Goal: Transaction & Acquisition: Book appointment/travel/reservation

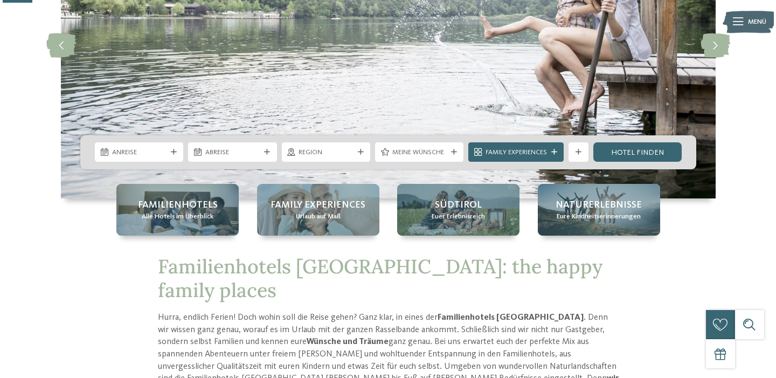
scroll to position [158, 0]
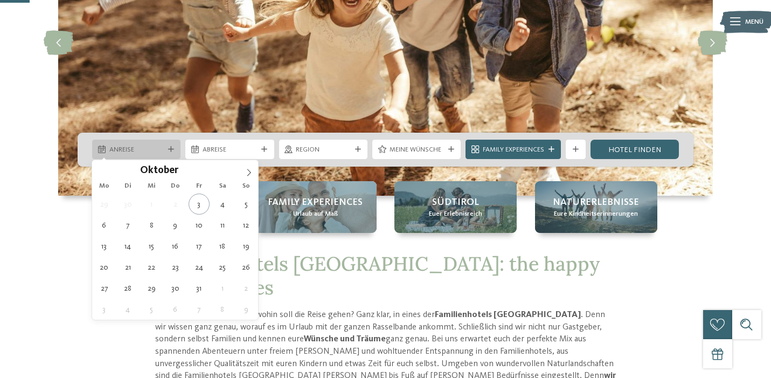
click at [166, 148] on div at bounding box center [171, 149] width 10 height 6
click at [247, 171] on icon at bounding box center [249, 173] width 8 height 8
type input "****"
click at [247, 171] on icon at bounding box center [249, 173] width 8 height 8
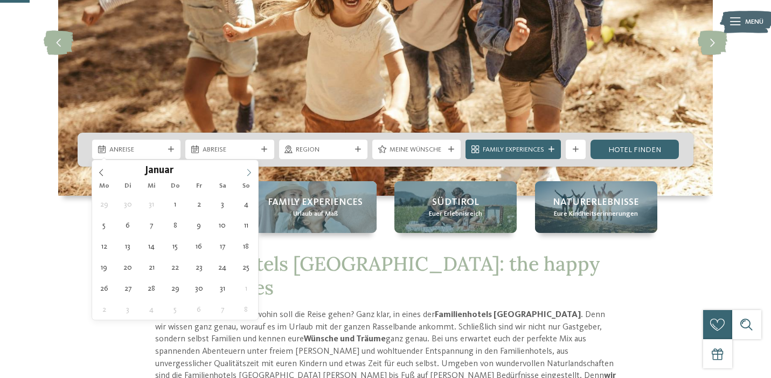
click at [247, 171] on icon at bounding box center [249, 173] width 8 height 8
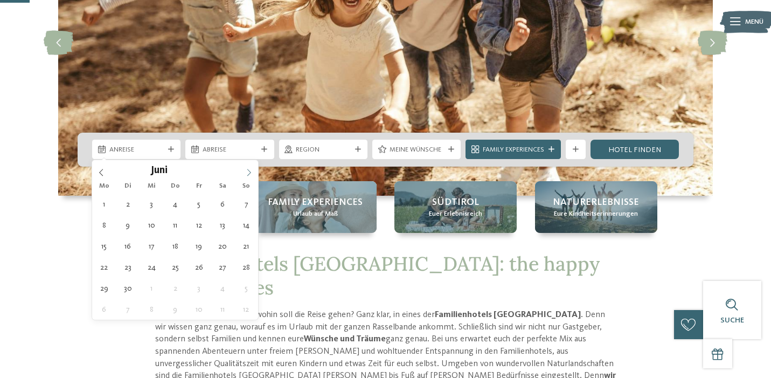
click at [247, 171] on icon at bounding box center [249, 173] width 8 height 8
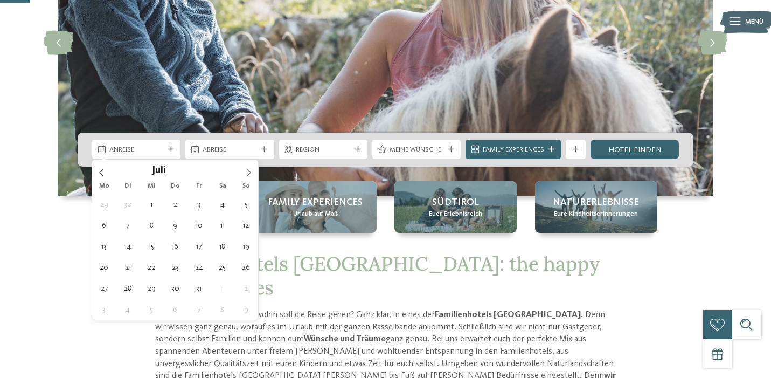
click at [246, 171] on icon at bounding box center [249, 173] width 8 height 8
type div "[DATE]"
type input "****"
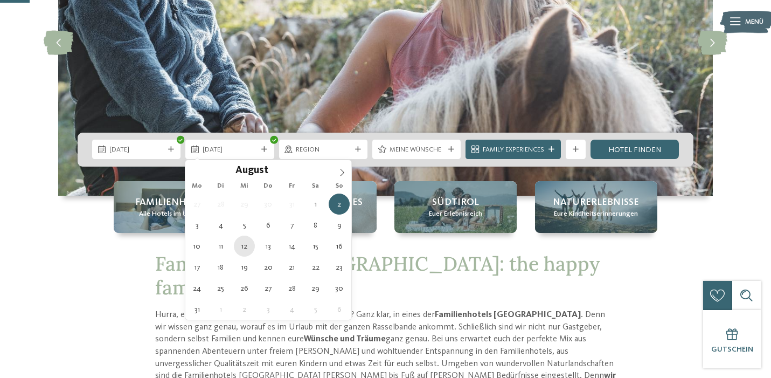
type div "[DATE]"
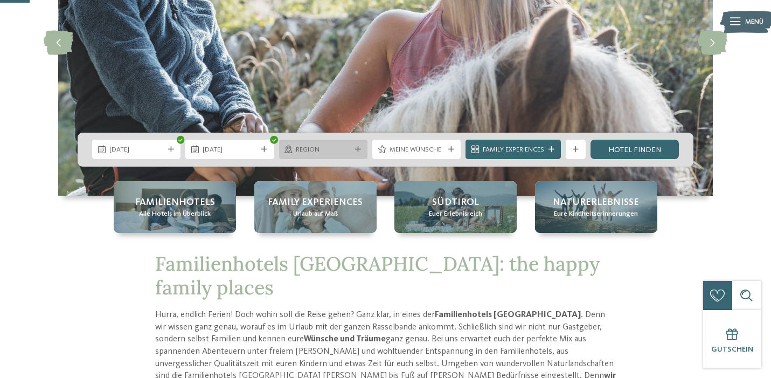
click at [326, 151] on span "Region" at bounding box center [323, 150] width 54 height 10
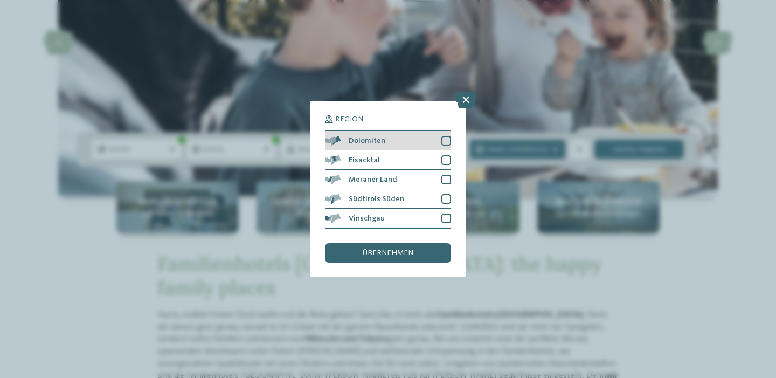
click at [445, 136] on div at bounding box center [446, 141] width 10 height 10
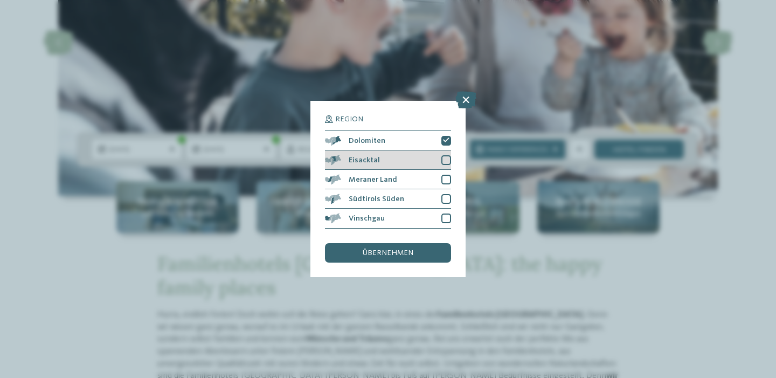
click at [444, 155] on div at bounding box center [446, 160] width 10 height 10
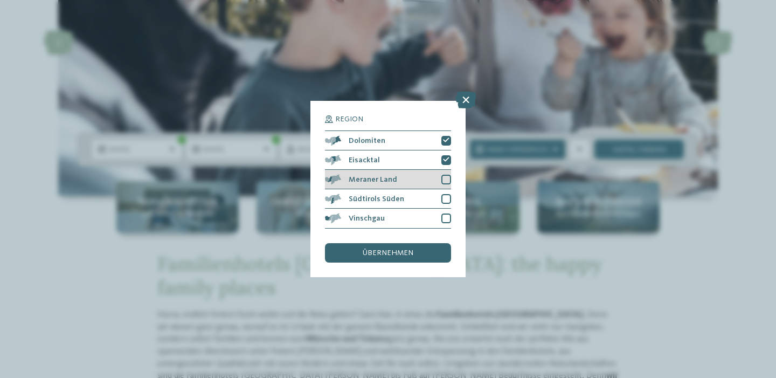
click at [445, 174] on div at bounding box center [446, 179] width 10 height 10
click at [445, 194] on div at bounding box center [446, 199] width 10 height 10
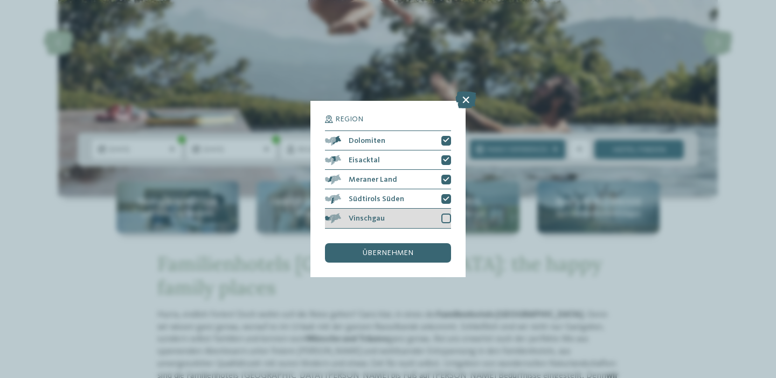
click at [444, 213] on div at bounding box center [446, 218] width 10 height 10
click at [397, 249] on span "übernehmen" at bounding box center [387, 253] width 51 height 8
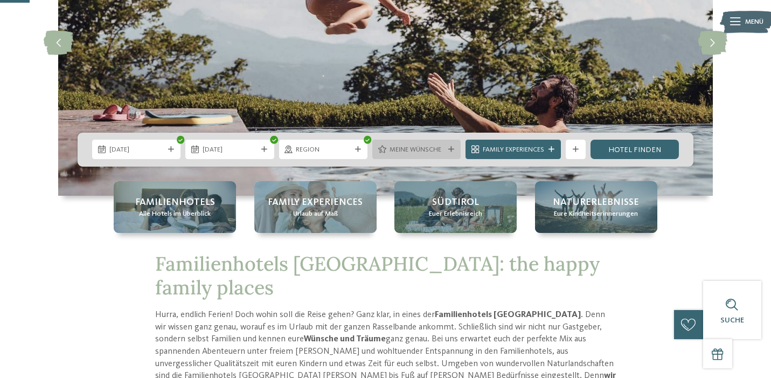
click at [434, 152] on span "Meine Wünsche" at bounding box center [416, 150] width 54 height 10
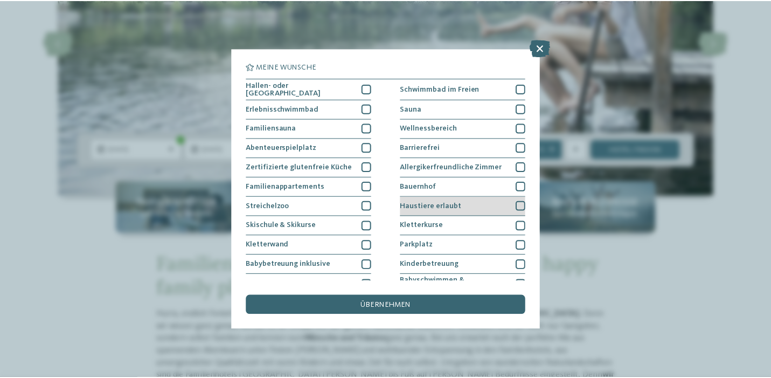
scroll to position [62, 0]
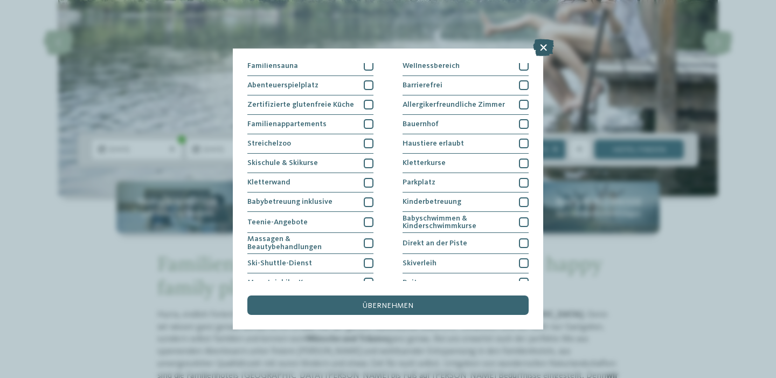
click at [544, 45] on icon at bounding box center [543, 47] width 21 height 17
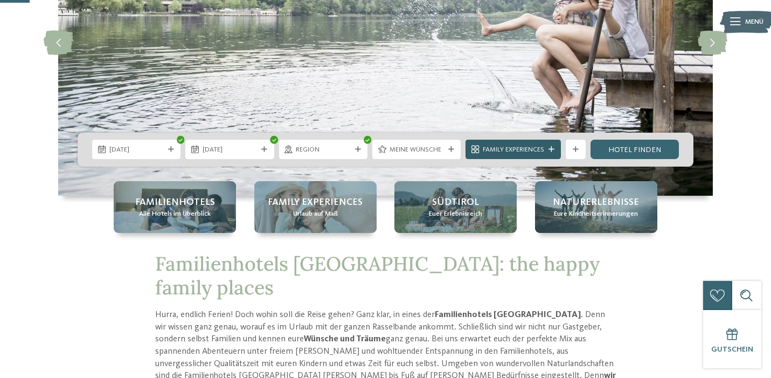
click at [529, 151] on span "Family Experiences" at bounding box center [513, 150] width 61 height 10
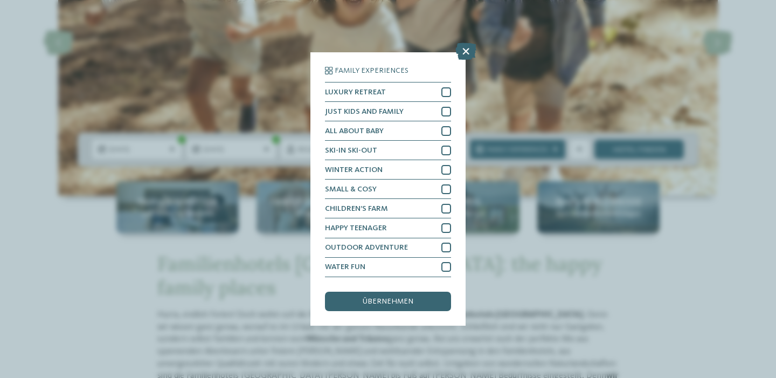
click at [467, 47] on icon at bounding box center [465, 51] width 21 height 17
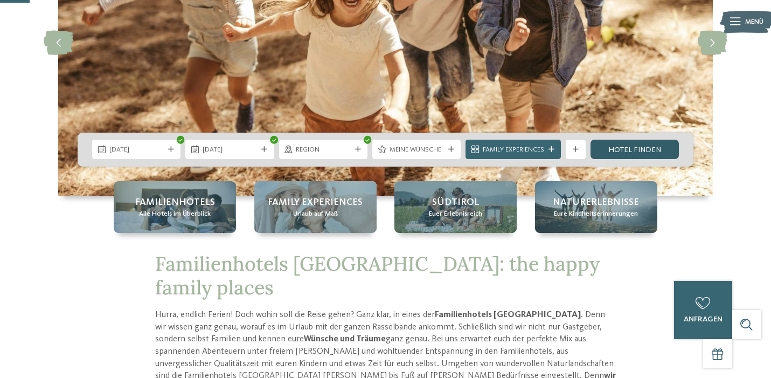
click at [623, 148] on link "Hotel finden" at bounding box center [634, 148] width 88 height 19
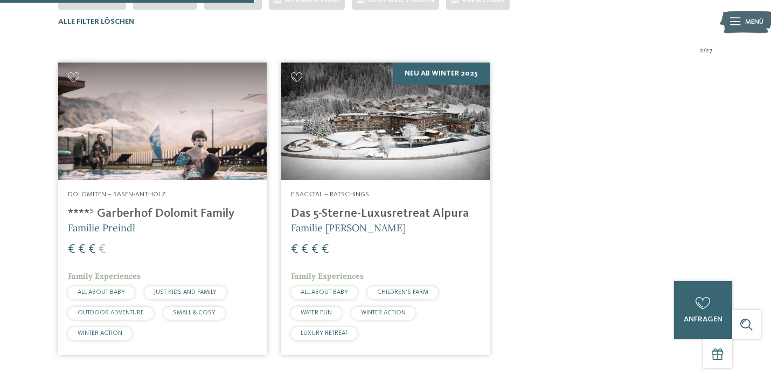
scroll to position [320, 0]
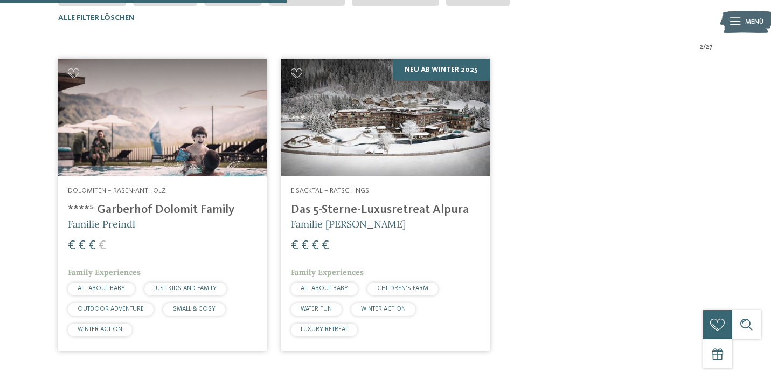
click at [148, 156] on img at bounding box center [162, 117] width 208 height 117
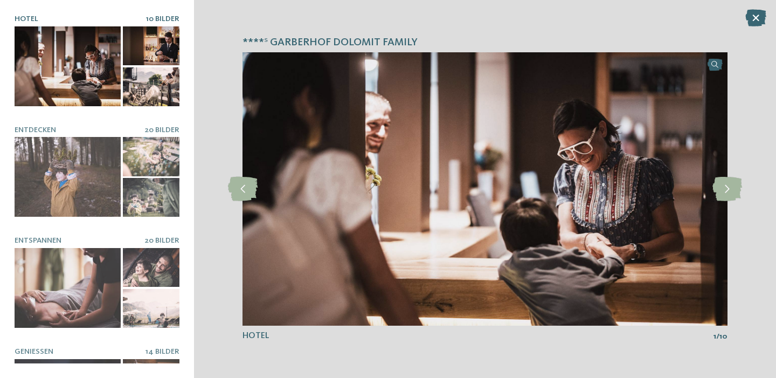
scroll to position [66, 0]
click at [727, 192] on icon at bounding box center [727, 189] width 30 height 24
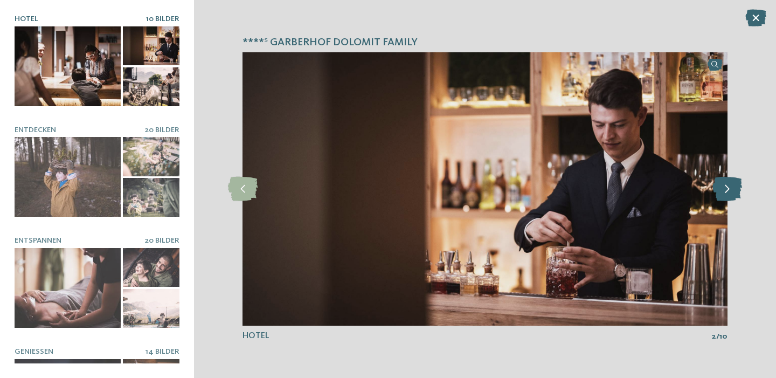
click at [727, 192] on icon at bounding box center [727, 189] width 30 height 24
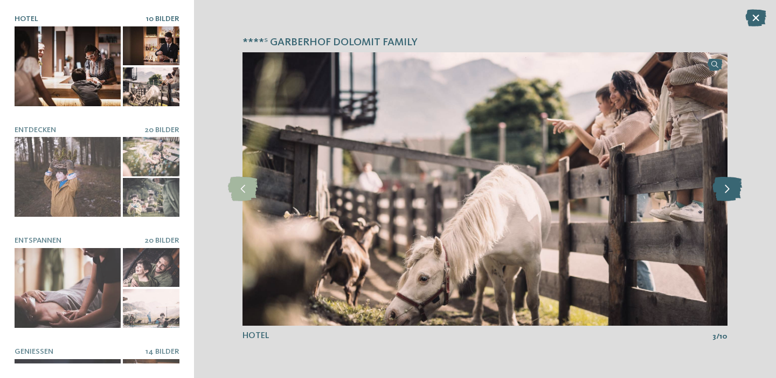
click at [727, 192] on icon at bounding box center [727, 189] width 30 height 24
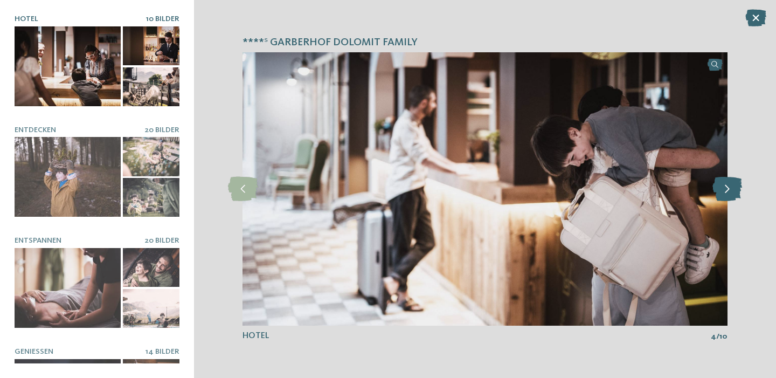
click at [727, 192] on icon at bounding box center [727, 189] width 30 height 24
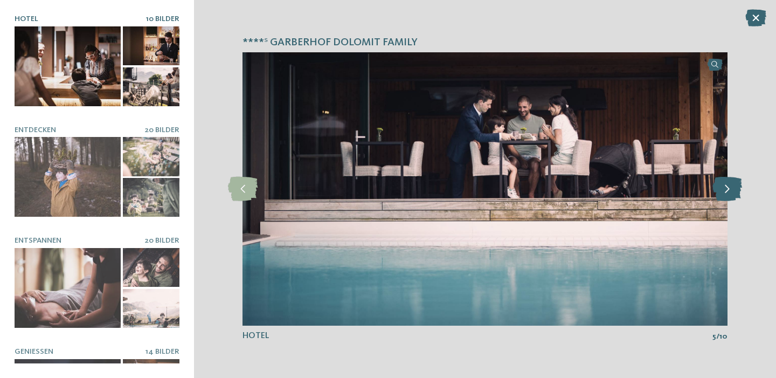
click at [727, 192] on icon at bounding box center [727, 189] width 30 height 24
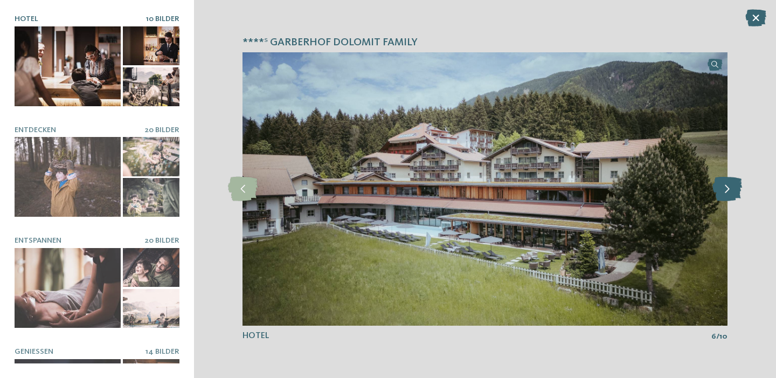
click at [727, 192] on icon at bounding box center [727, 189] width 30 height 24
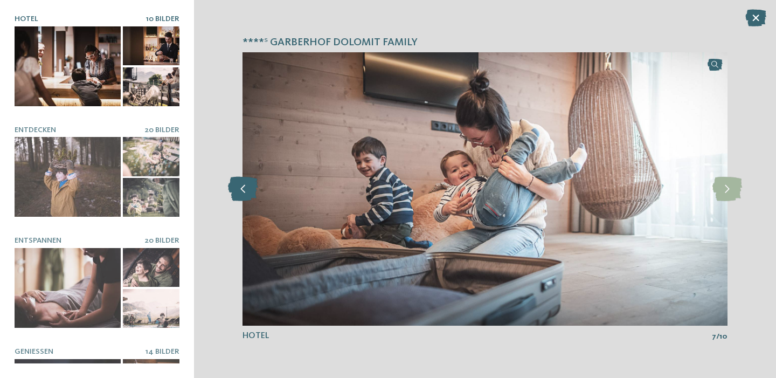
click at [246, 191] on icon at bounding box center [243, 189] width 30 height 24
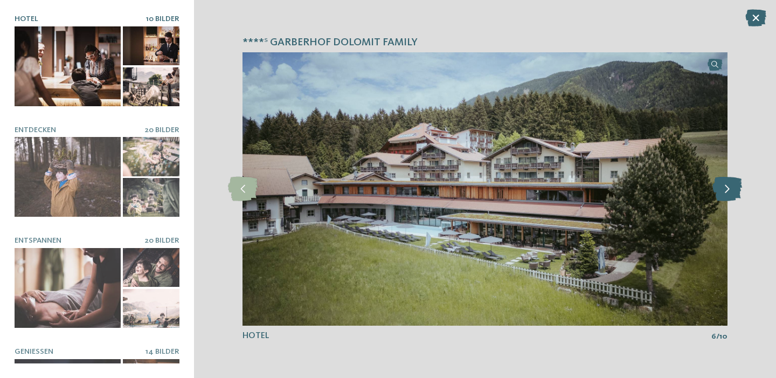
click at [730, 186] on icon at bounding box center [727, 189] width 30 height 24
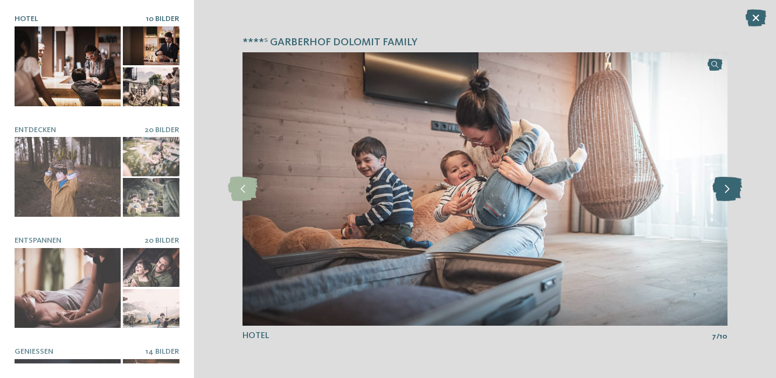
click at [730, 186] on icon at bounding box center [727, 189] width 30 height 24
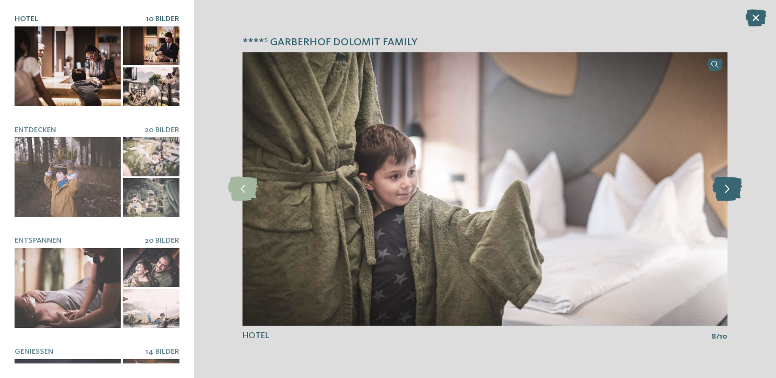
click at [730, 186] on icon at bounding box center [727, 189] width 30 height 24
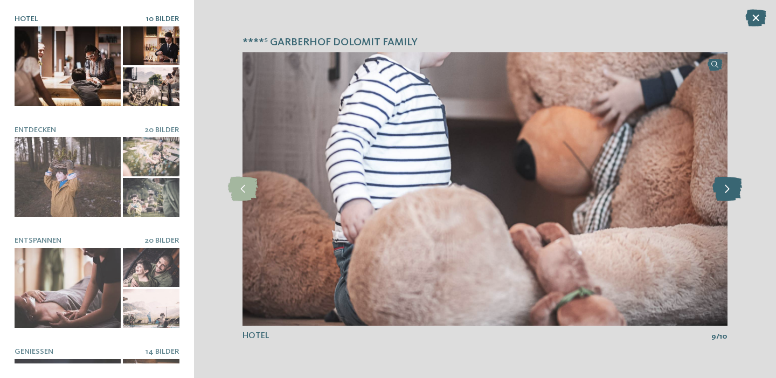
click at [730, 186] on icon at bounding box center [727, 189] width 30 height 24
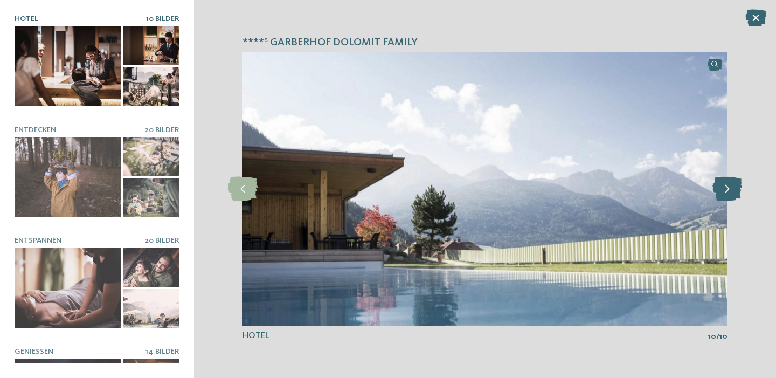
click at [730, 186] on icon at bounding box center [727, 189] width 30 height 24
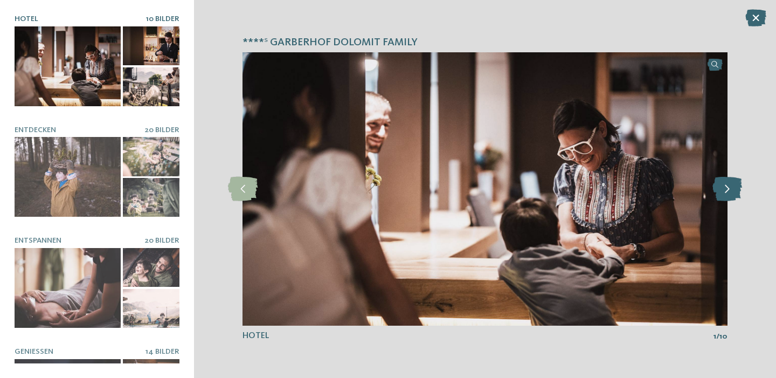
click at [730, 186] on icon at bounding box center [727, 189] width 30 height 24
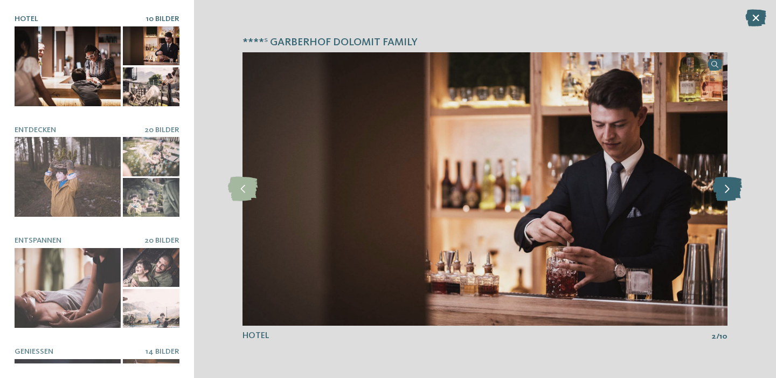
click at [730, 186] on icon at bounding box center [727, 189] width 30 height 24
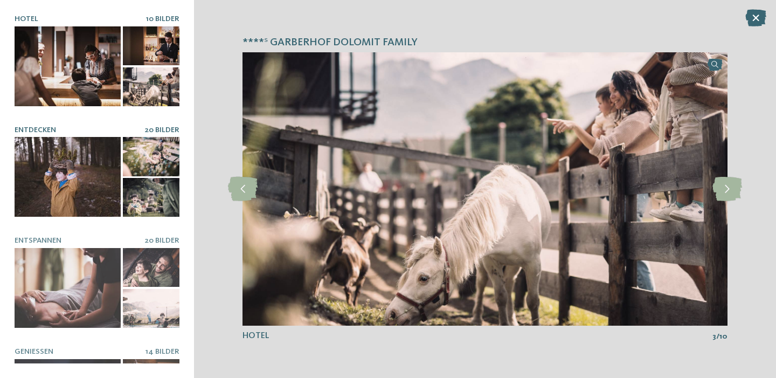
click at [88, 187] on div at bounding box center [68, 177] width 106 height 80
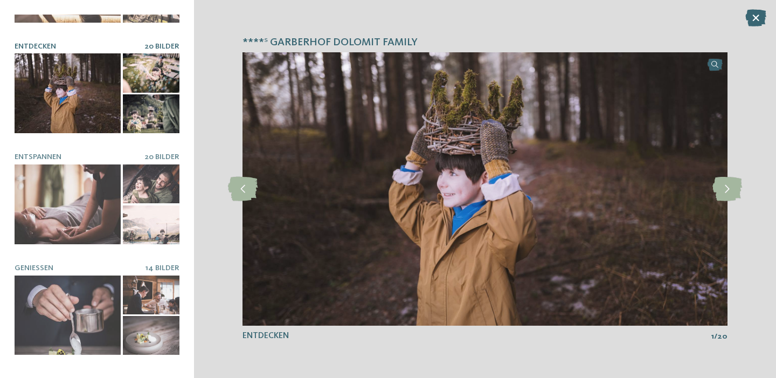
scroll to position [85, 0]
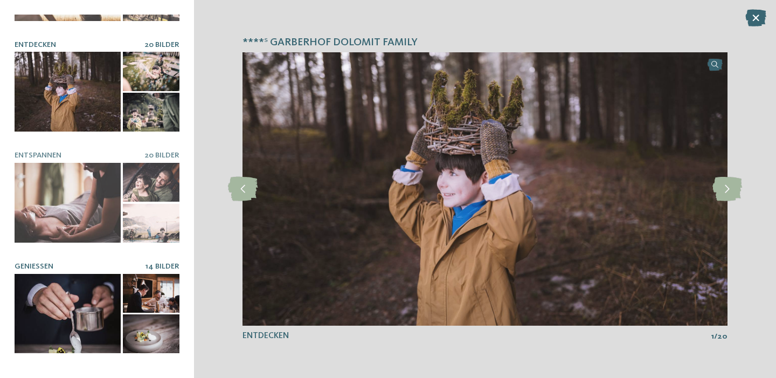
click at [53, 306] on div at bounding box center [68, 314] width 106 height 80
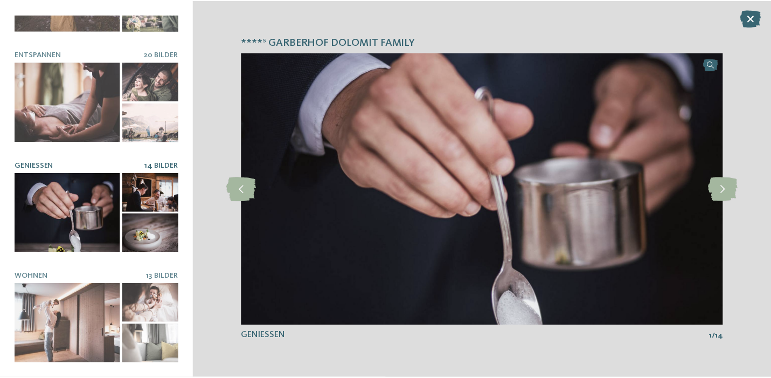
scroll to position [185, 0]
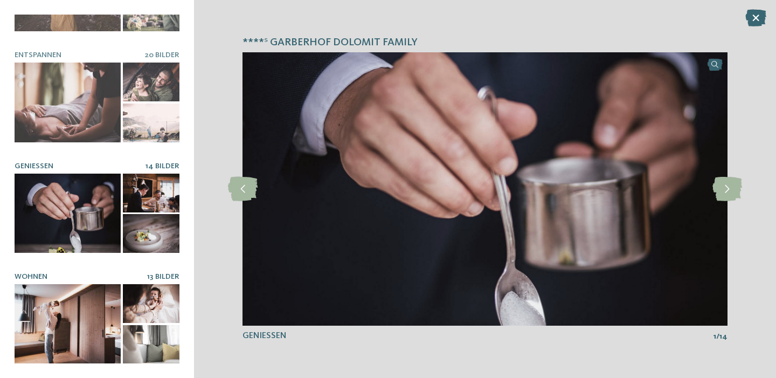
click at [92, 322] on div at bounding box center [68, 324] width 106 height 80
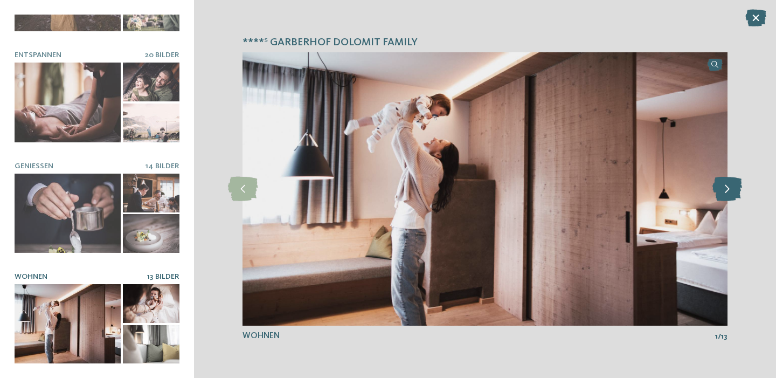
click at [731, 188] on icon at bounding box center [727, 189] width 30 height 24
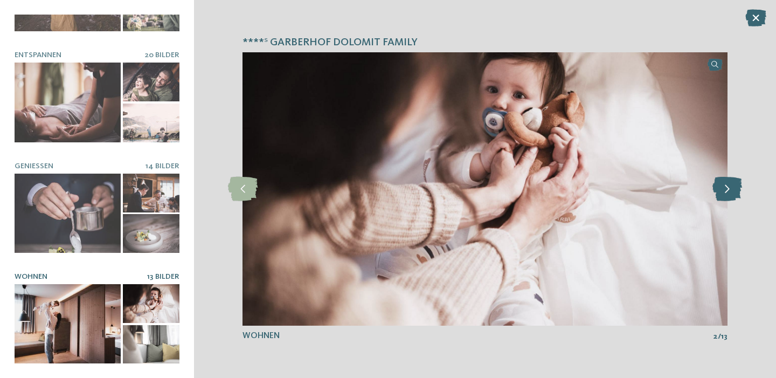
click at [731, 188] on icon at bounding box center [727, 189] width 30 height 24
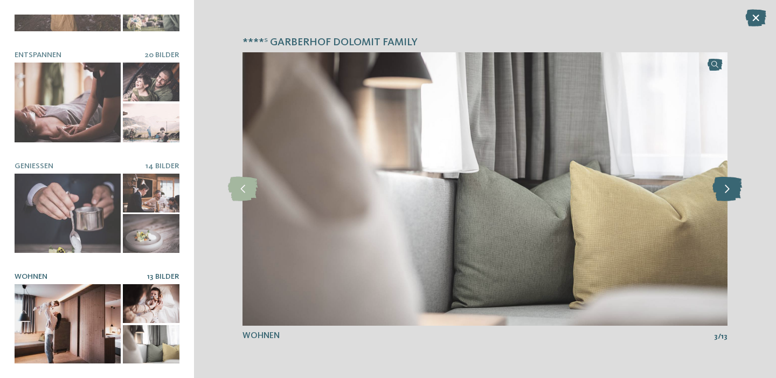
click at [731, 188] on icon at bounding box center [727, 189] width 30 height 24
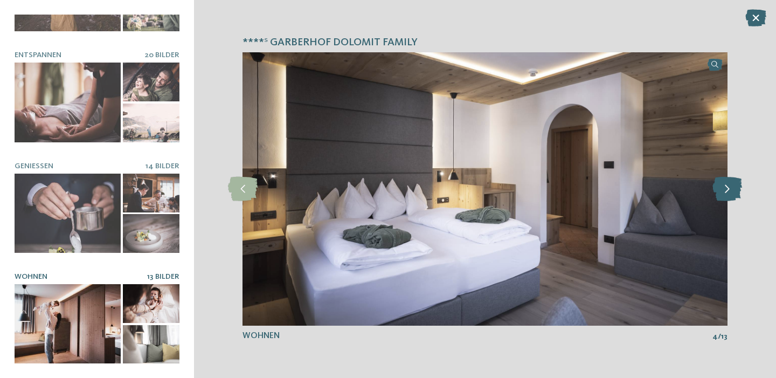
click at [731, 188] on icon at bounding box center [727, 189] width 30 height 24
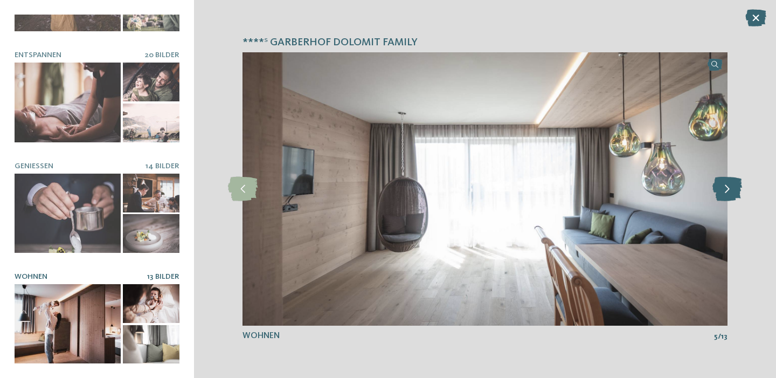
click at [731, 188] on icon at bounding box center [727, 189] width 30 height 24
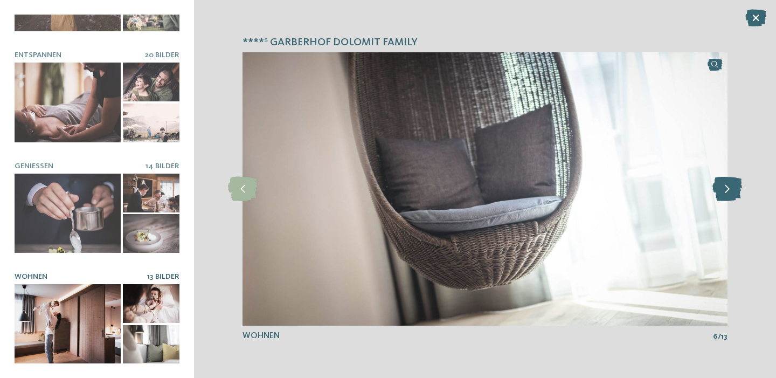
click at [731, 188] on icon at bounding box center [727, 189] width 30 height 24
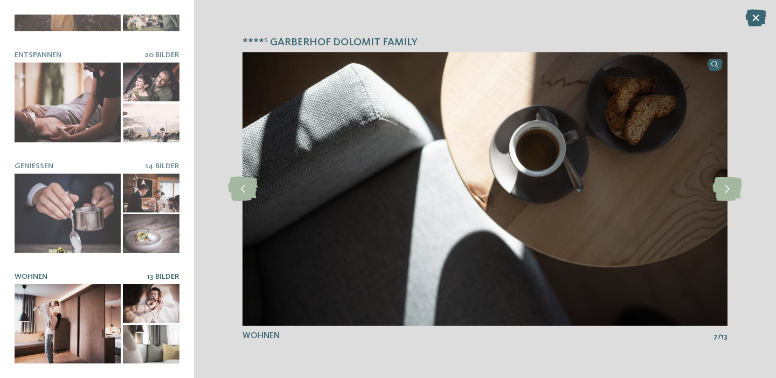
drag, startPoint x: 753, startPoint y: 19, endPoint x: 738, endPoint y: 172, distance: 153.7
click at [753, 19] on icon at bounding box center [755, 17] width 21 height 17
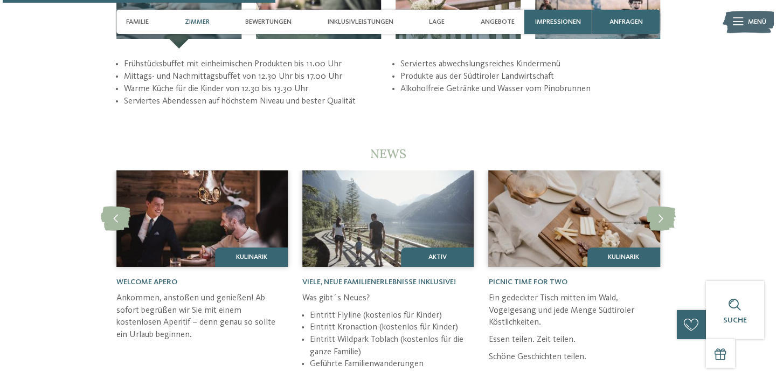
scroll to position [1431, 0]
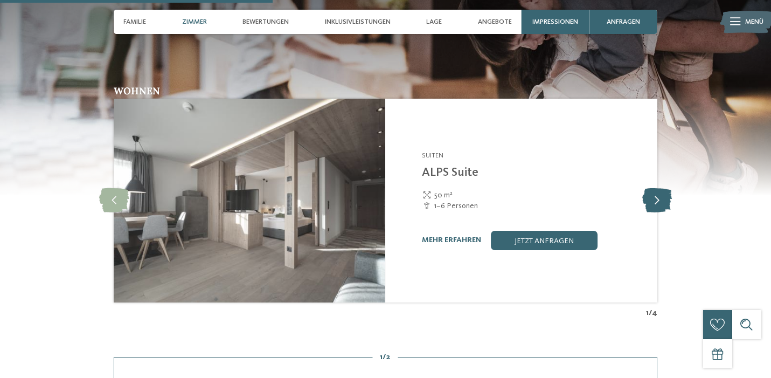
click at [653, 188] on icon at bounding box center [657, 200] width 30 height 24
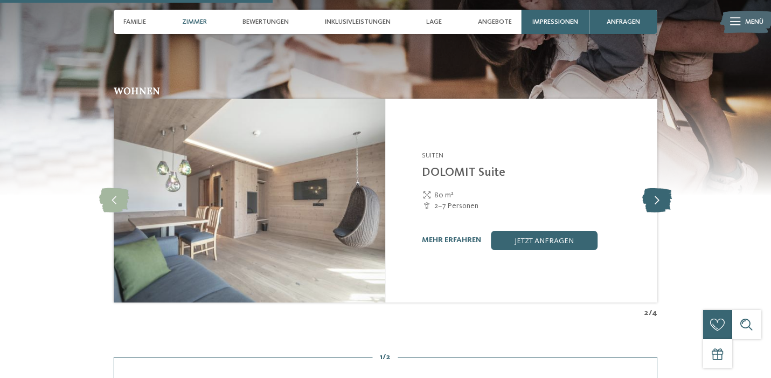
click at [653, 188] on icon at bounding box center [657, 200] width 30 height 24
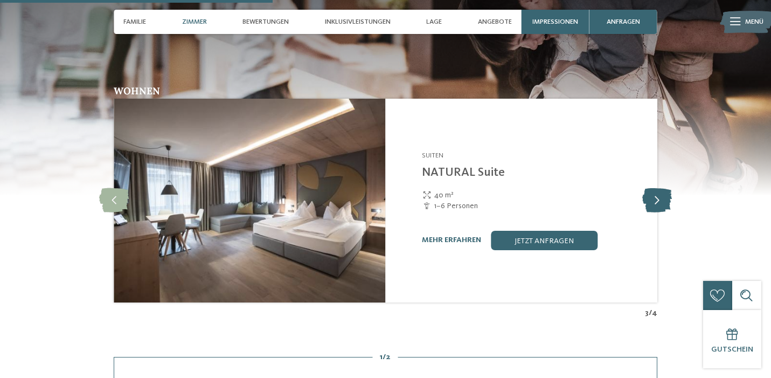
click at [653, 188] on icon at bounding box center [657, 200] width 30 height 24
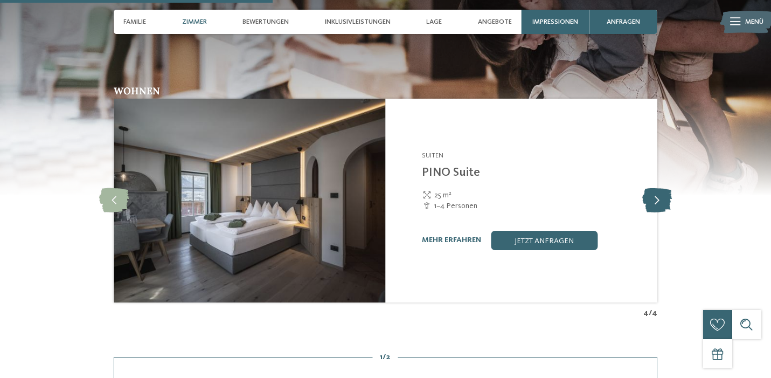
click at [658, 188] on icon at bounding box center [657, 200] width 30 height 24
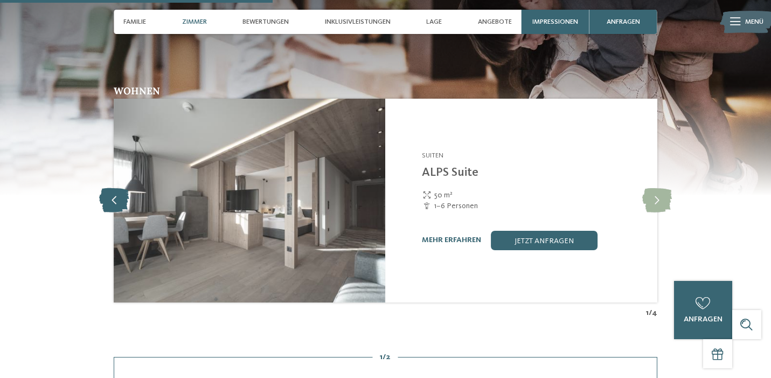
click at [105, 188] on icon at bounding box center [114, 200] width 30 height 24
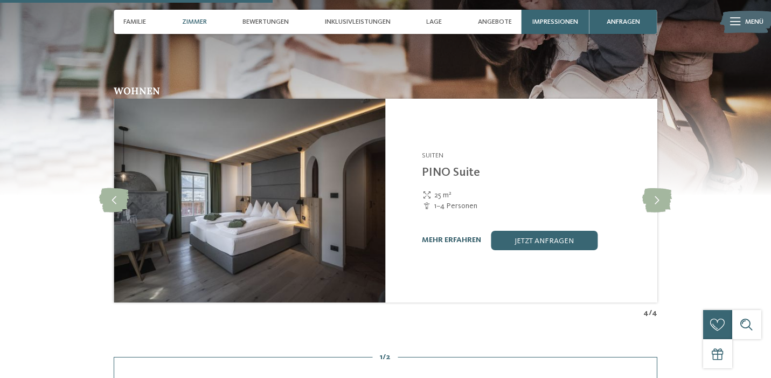
click at [451, 236] on link "mehr erfahren" at bounding box center [451, 240] width 59 height 8
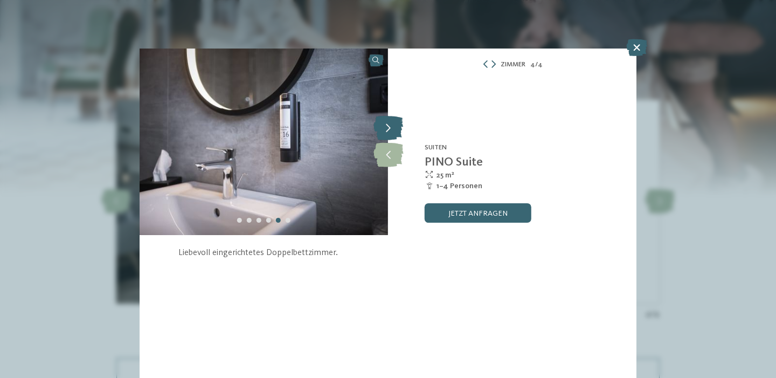
click at [388, 129] on icon at bounding box center [388, 128] width 30 height 24
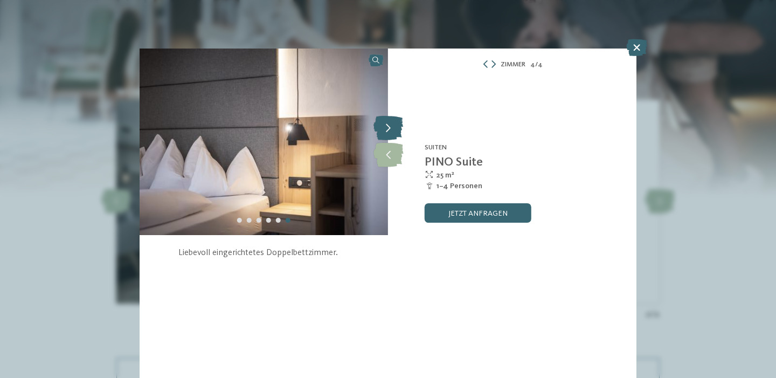
click at [388, 129] on icon at bounding box center [388, 128] width 30 height 24
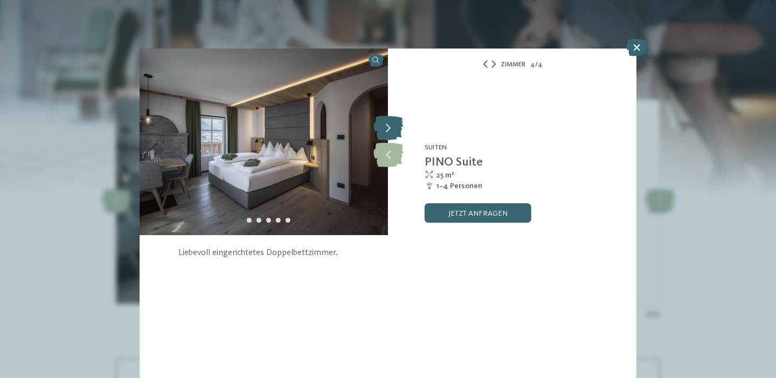
click at [388, 129] on icon at bounding box center [388, 128] width 30 height 24
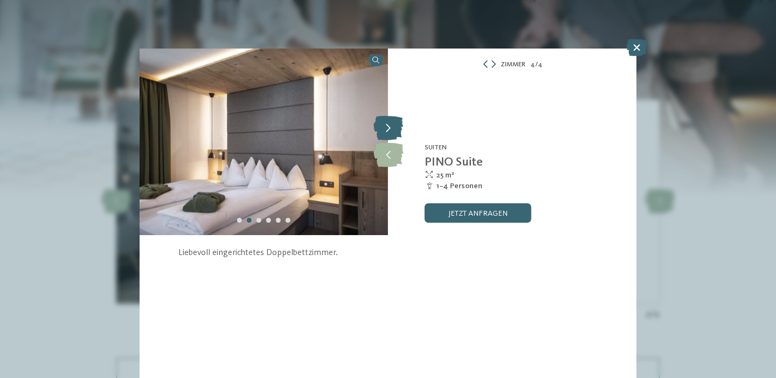
click at [388, 129] on icon at bounding box center [388, 128] width 30 height 24
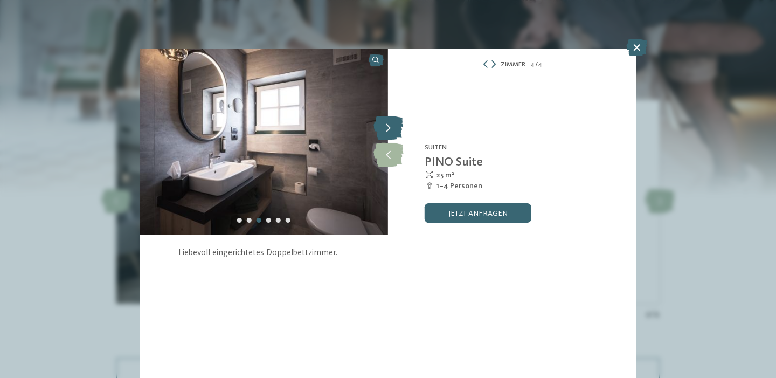
click at [388, 129] on icon at bounding box center [388, 128] width 30 height 24
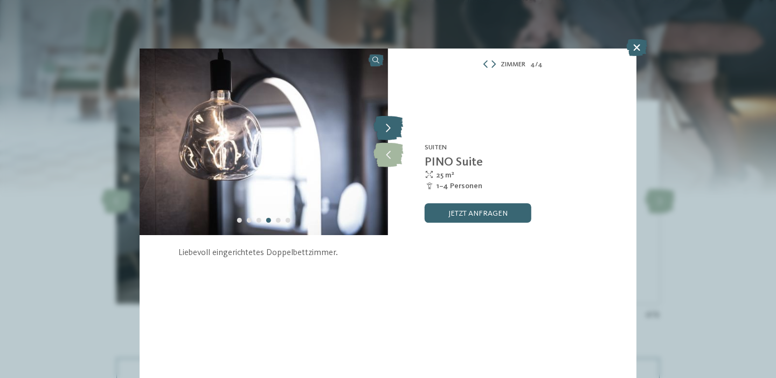
click at [388, 129] on icon at bounding box center [388, 128] width 30 height 24
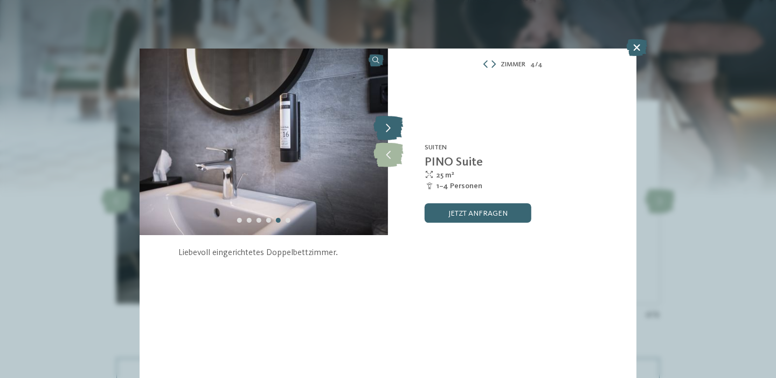
click at [388, 129] on icon at bounding box center [388, 128] width 30 height 24
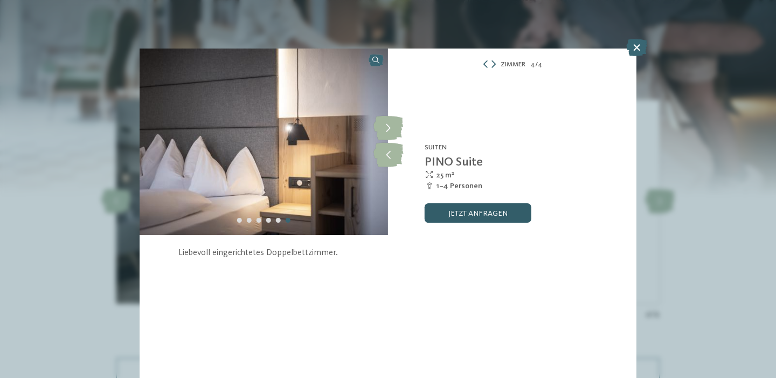
click at [472, 212] on link "jetzt anfragen" at bounding box center [477, 212] width 107 height 19
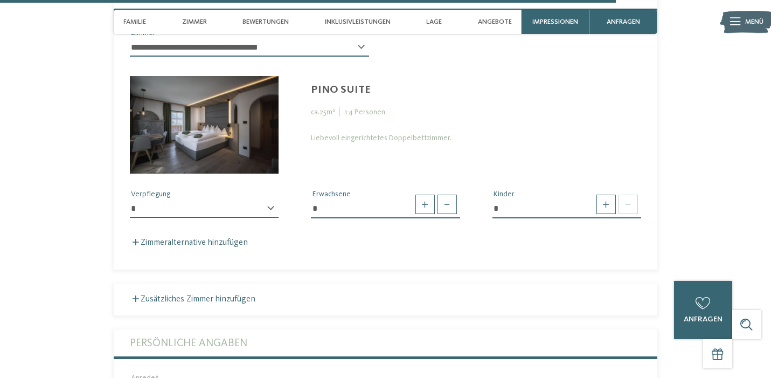
scroll to position [3336, 0]
click at [446, 194] on span at bounding box center [446, 203] width 19 height 19
type input "*"
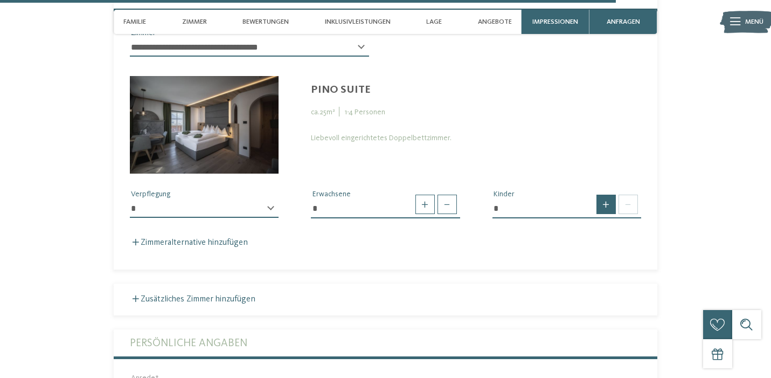
click at [605, 194] on span at bounding box center [605, 203] width 19 height 19
type input "*"
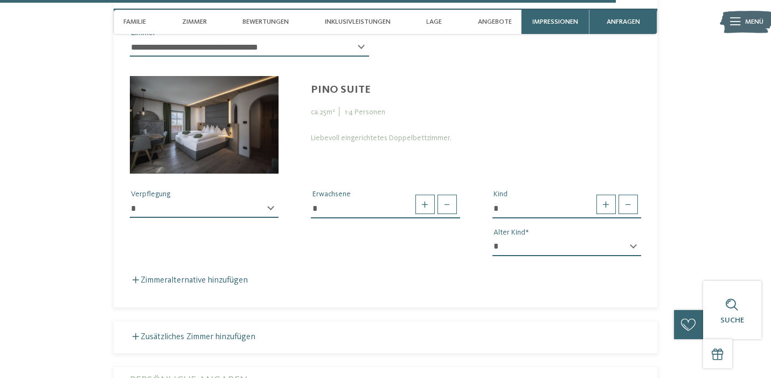
select select "*"
click at [671, 159] on section "Jetzt unverbindlich anfragen oder gleich buchen! anfragen buchen" at bounding box center [385, 236] width 660 height 928
select select "*"
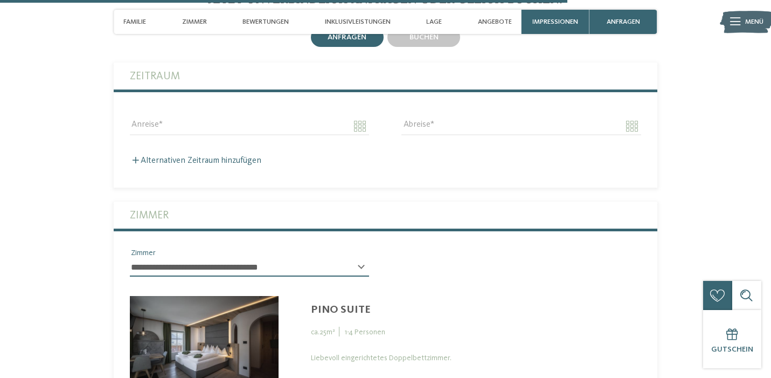
scroll to position [3080, 0]
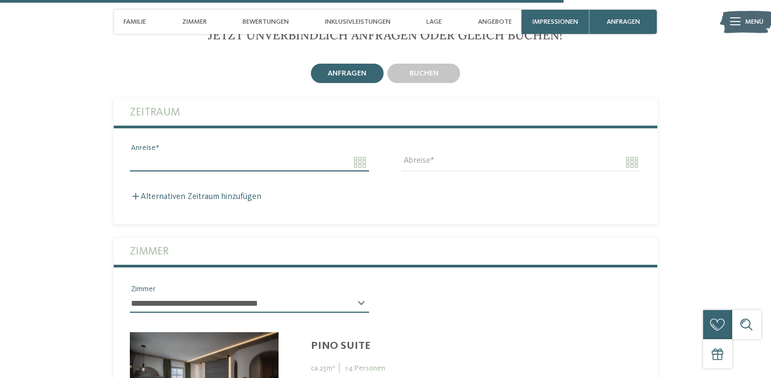
click at [234, 153] on input "Anreise" at bounding box center [249, 162] width 239 height 18
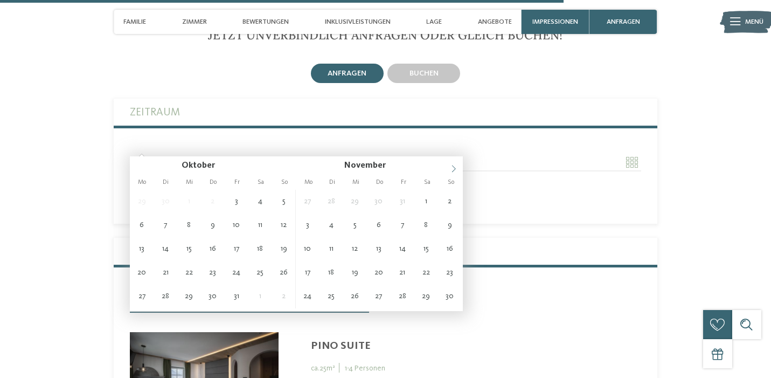
click at [454, 167] on icon at bounding box center [454, 169] width 8 height 8
type input "****"
click at [454, 167] on icon at bounding box center [454, 169] width 8 height 8
type input "****"
click at [454, 167] on icon at bounding box center [454, 169] width 8 height 8
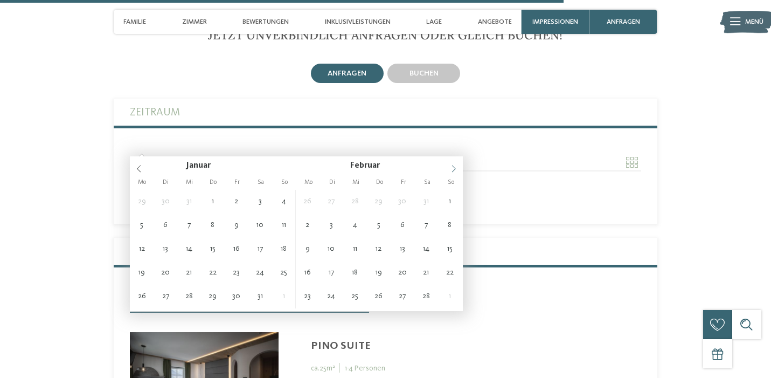
click at [454, 167] on icon at bounding box center [454, 169] width 8 height 8
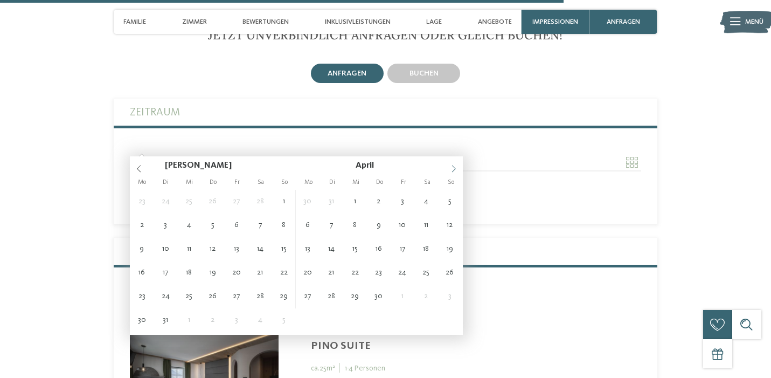
click at [454, 167] on icon at bounding box center [454, 169] width 8 height 8
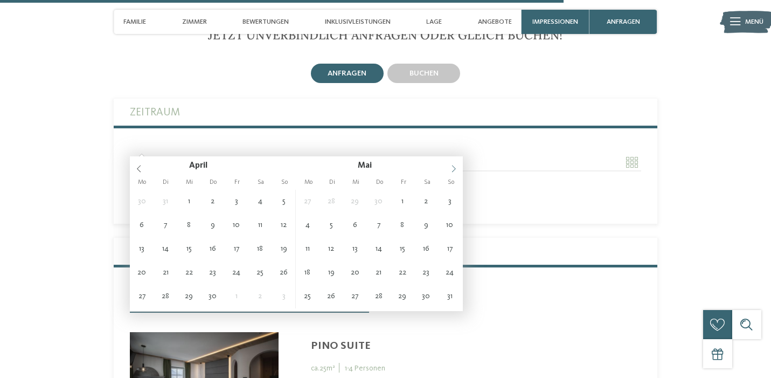
click at [454, 167] on icon at bounding box center [454, 169] width 8 height 8
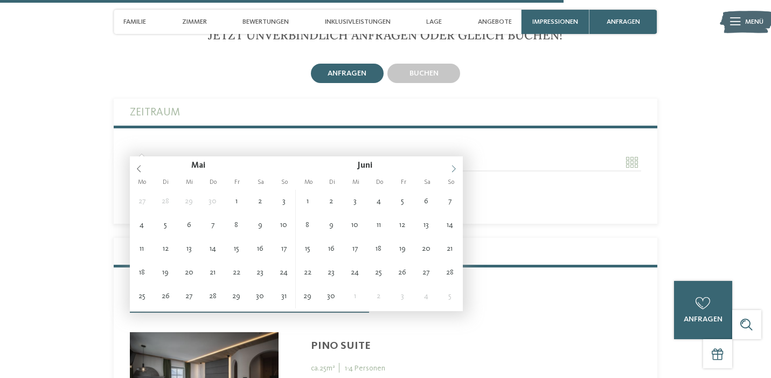
click at [454, 167] on icon at bounding box center [454, 169] width 8 height 8
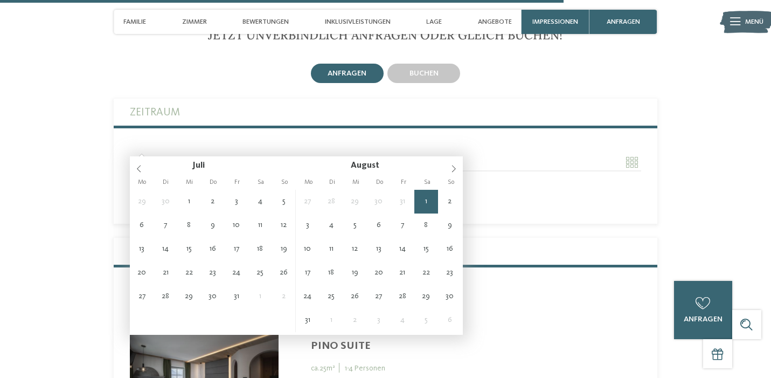
type input "**********"
type input "****"
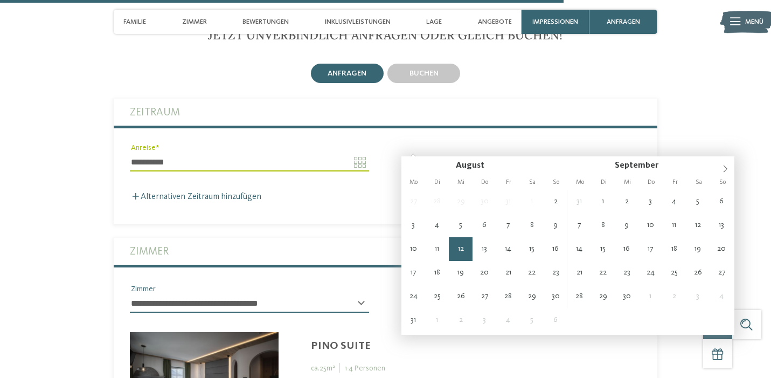
type input "**********"
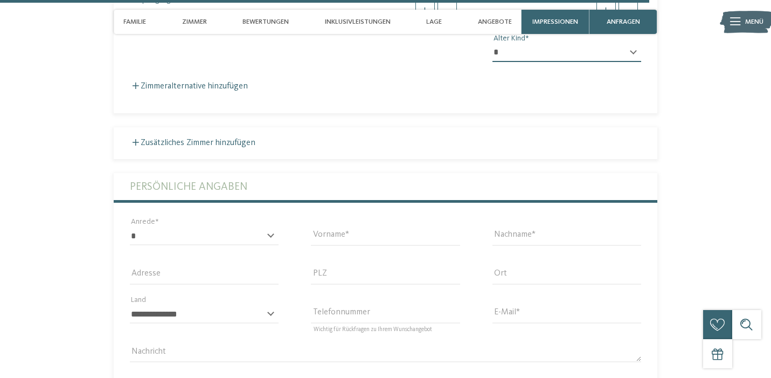
scroll to position [3564, 0]
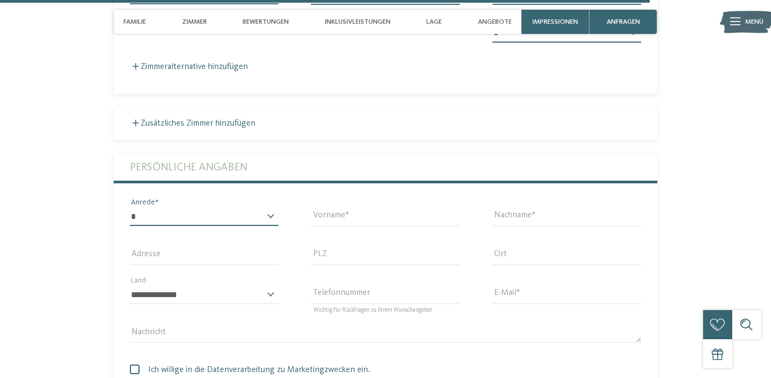
click at [243, 207] on select "* **** **** ******* ******" at bounding box center [204, 216] width 149 height 18
select select "*"
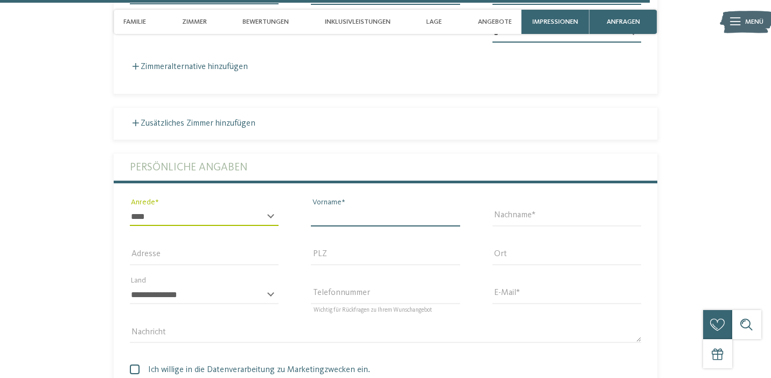
click at [457, 207] on input "Vorname" at bounding box center [385, 216] width 149 height 18
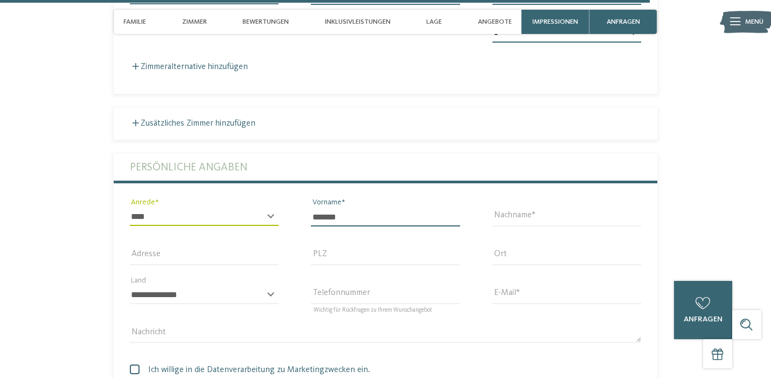
type input "*******"
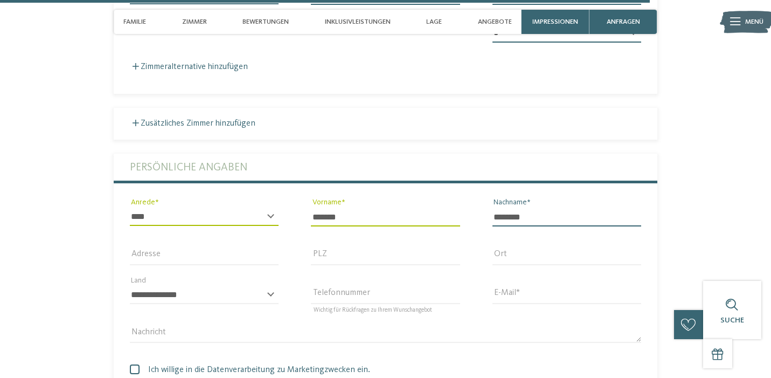
type input "********"
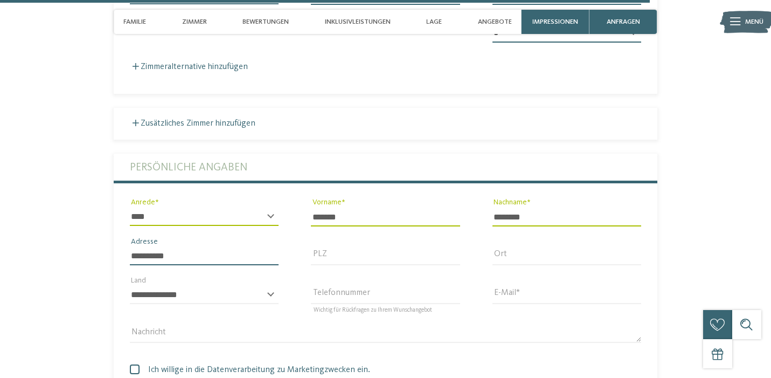
type input "**********"
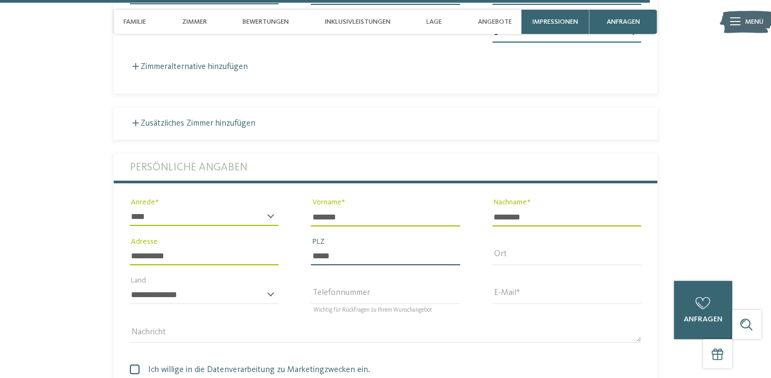
type input "*****"
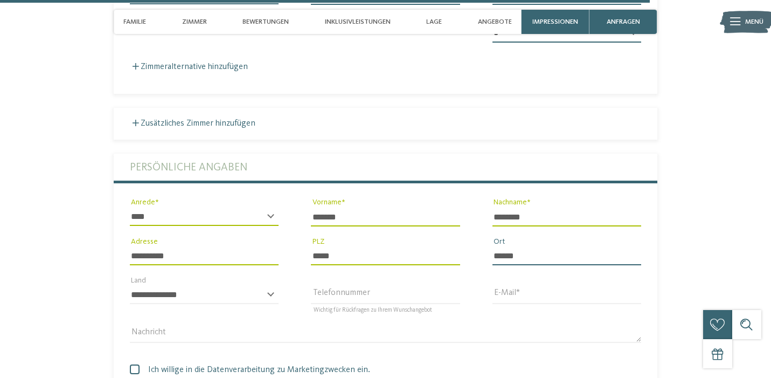
type input "******"
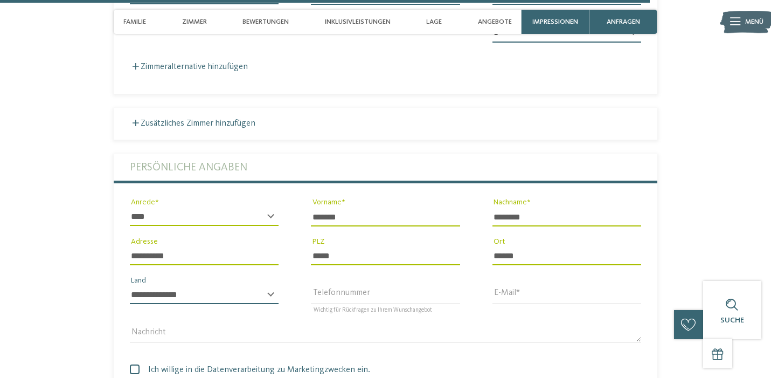
select select "**"
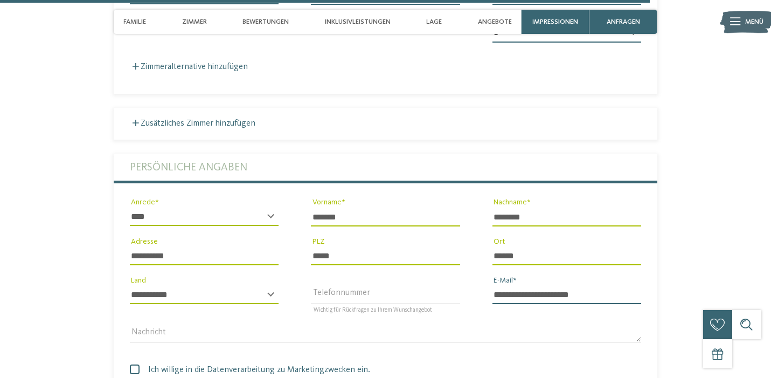
type input "**********"
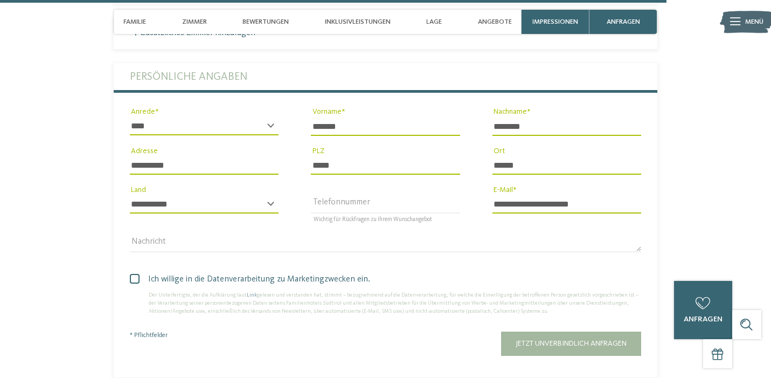
click at [133, 274] on span at bounding box center [135, 279] width 10 height 10
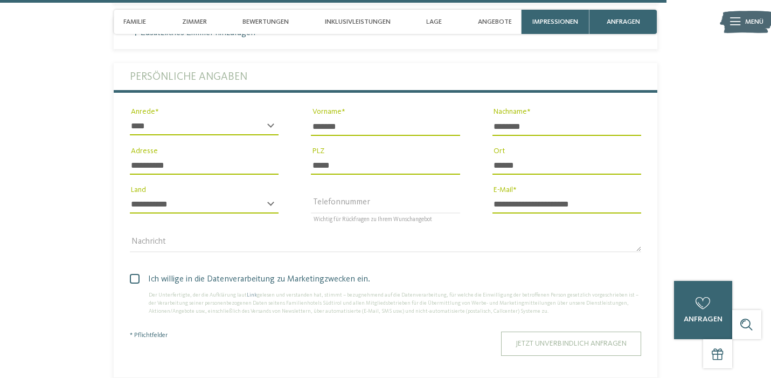
click at [545, 339] on span "Jetzt unverbindlich anfragen" at bounding box center [570, 343] width 111 height 8
